Goal: Task Accomplishment & Management: Manage account settings

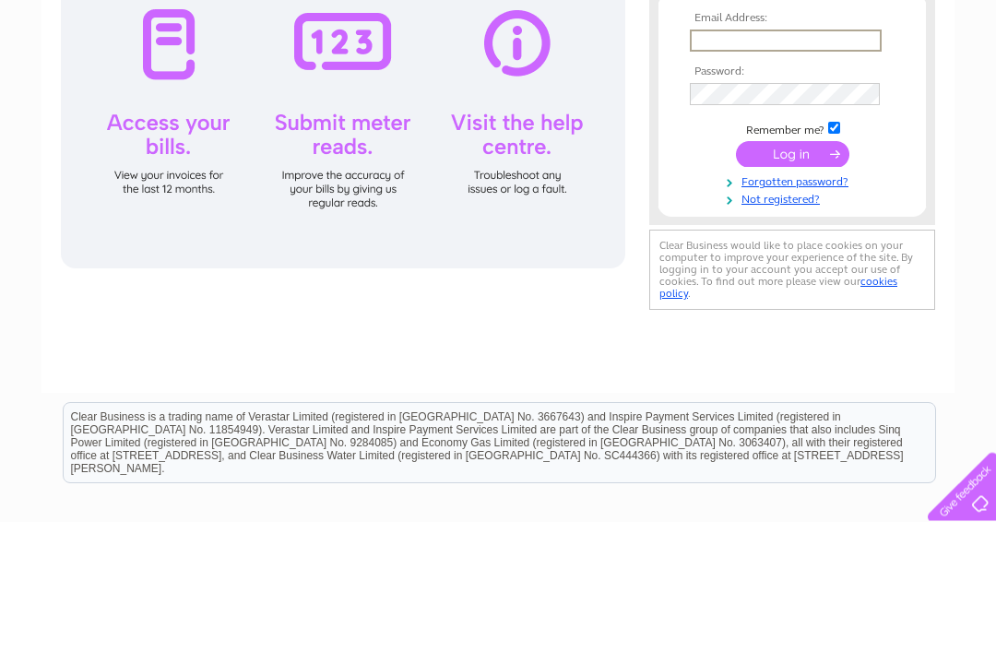
type input "mblackpark@btconnect.com"
click at [792, 286] on input "submit" at bounding box center [792, 285] width 113 height 26
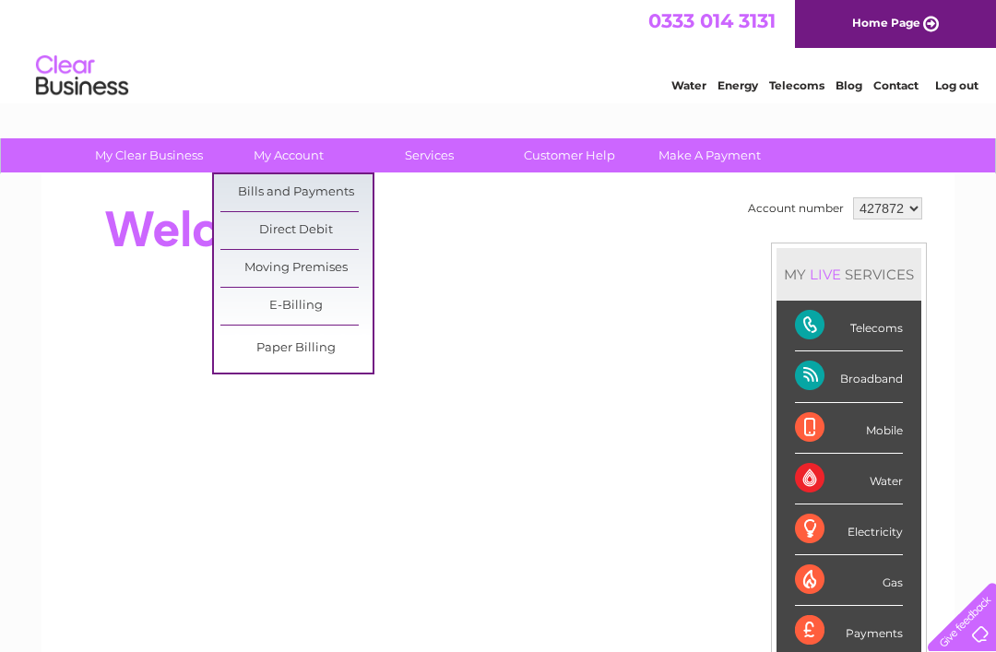
click at [322, 194] on link "Bills and Payments" at bounding box center [296, 192] width 152 height 37
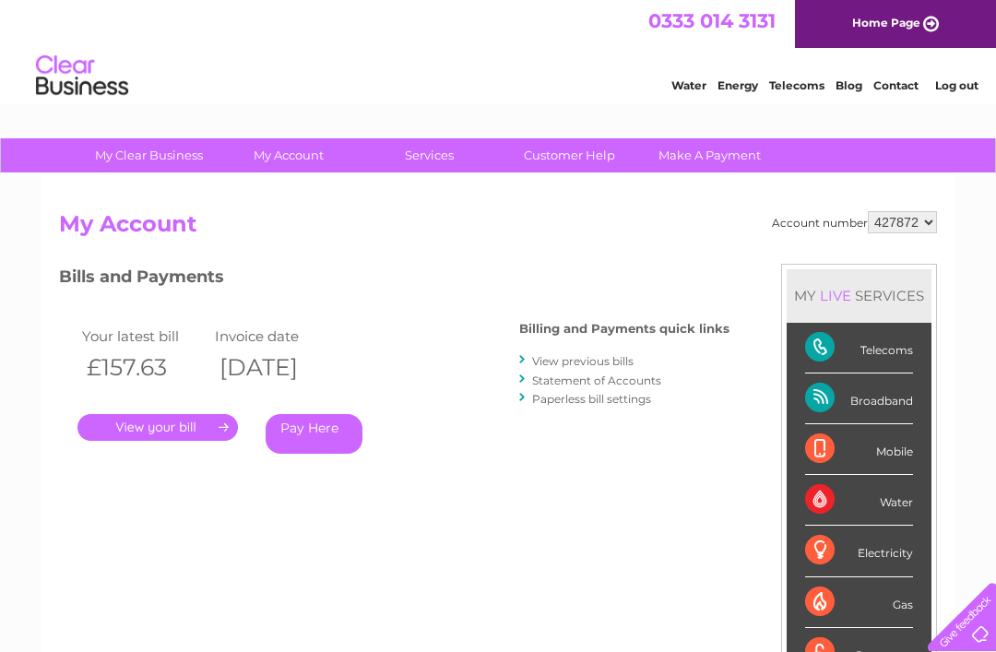
click at [127, 417] on link "." at bounding box center [157, 427] width 160 height 27
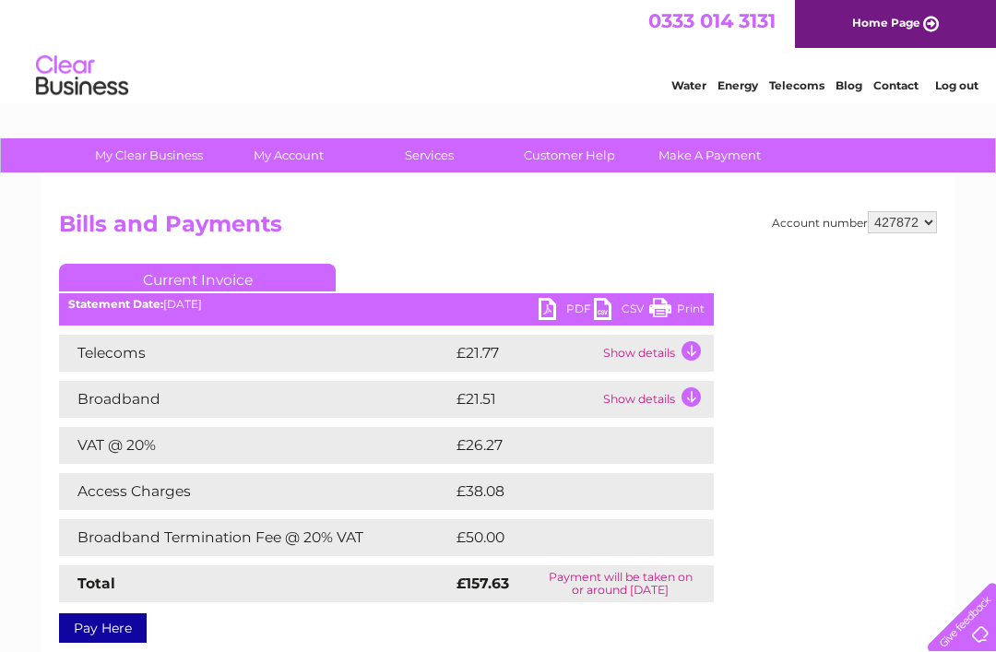
click at [559, 308] on link "PDF" at bounding box center [565, 311] width 55 height 27
